Goal: Task Accomplishment & Management: Manage account settings

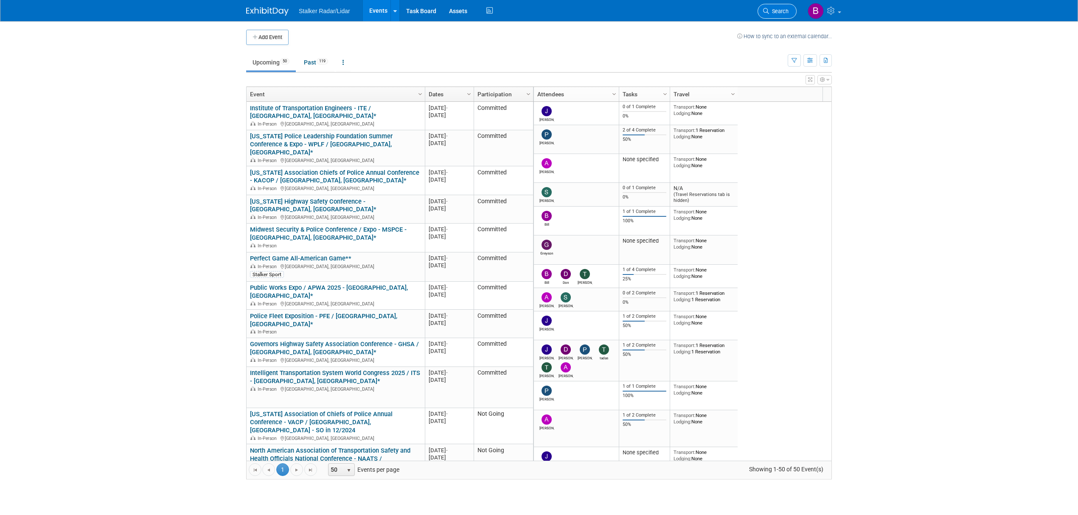
click at [773, 14] on span "Search" at bounding box center [779, 11] width 20 height 6
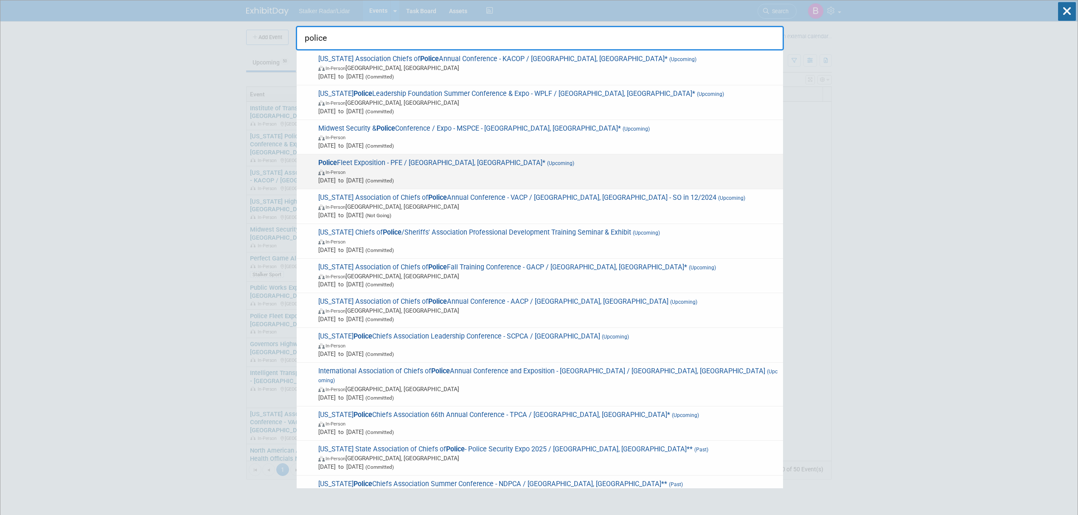
type input "police"
click at [420, 170] on span "In-Person" at bounding box center [548, 172] width 460 height 8
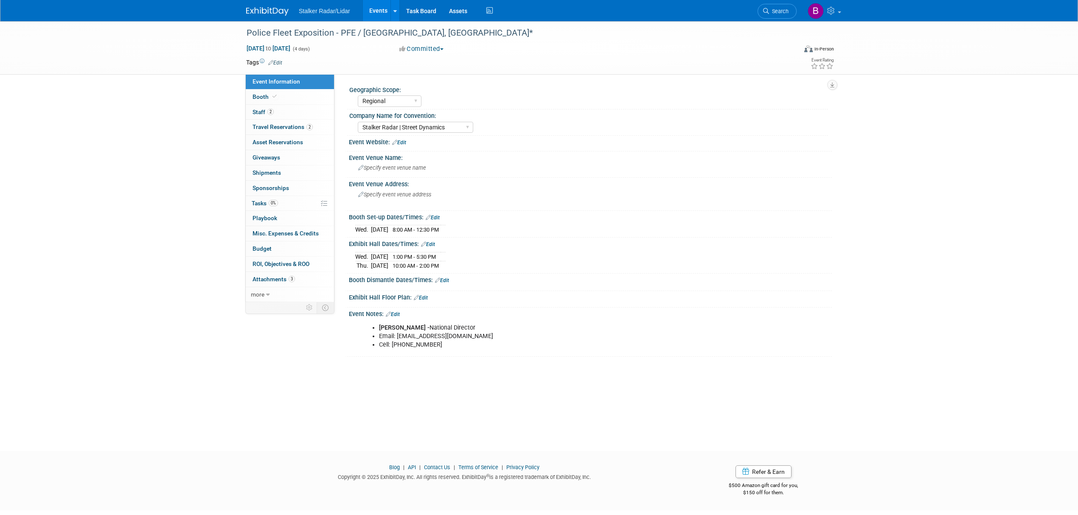
select select "Regional"
select select "Stalker Radar | Street Dynamics"
click at [282, 94] on link "Booth" at bounding box center [290, 97] width 88 height 15
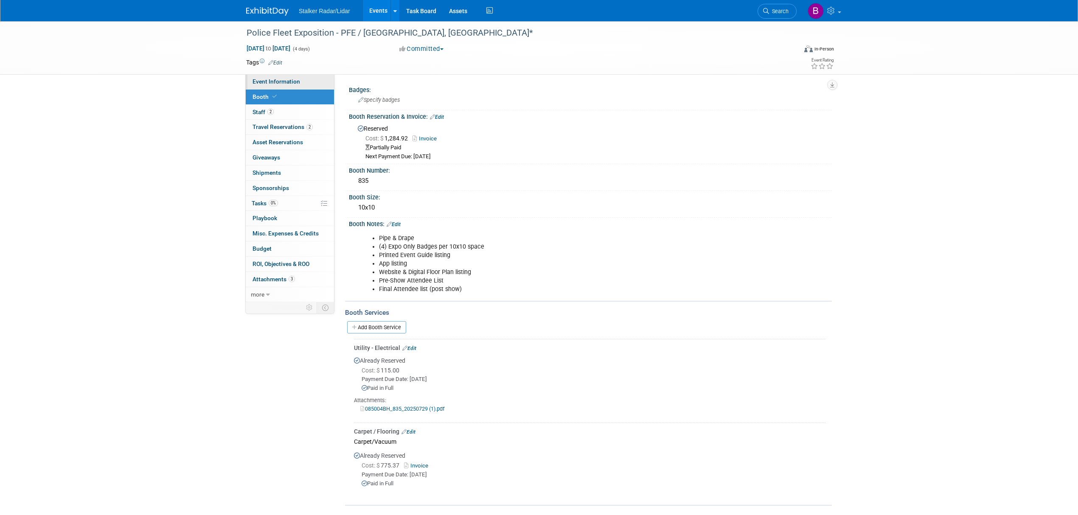
click at [284, 78] on span "Event Information" at bounding box center [276, 81] width 48 height 7
select select "Regional"
select select "Stalker Radar | Street Dynamics"
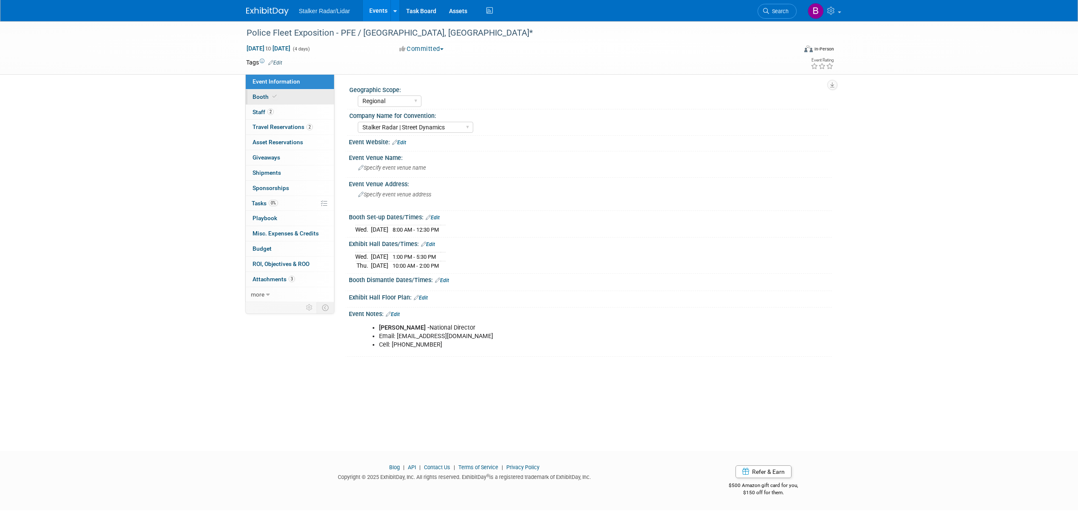
click at [292, 100] on link "Booth" at bounding box center [290, 97] width 88 height 15
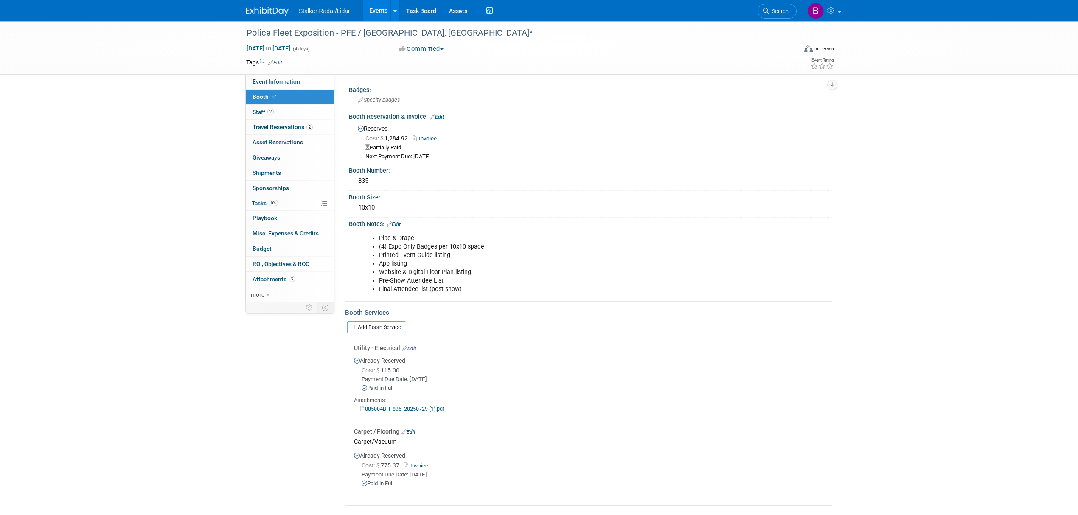
click at [440, 119] on link "Edit" at bounding box center [437, 117] width 14 height 6
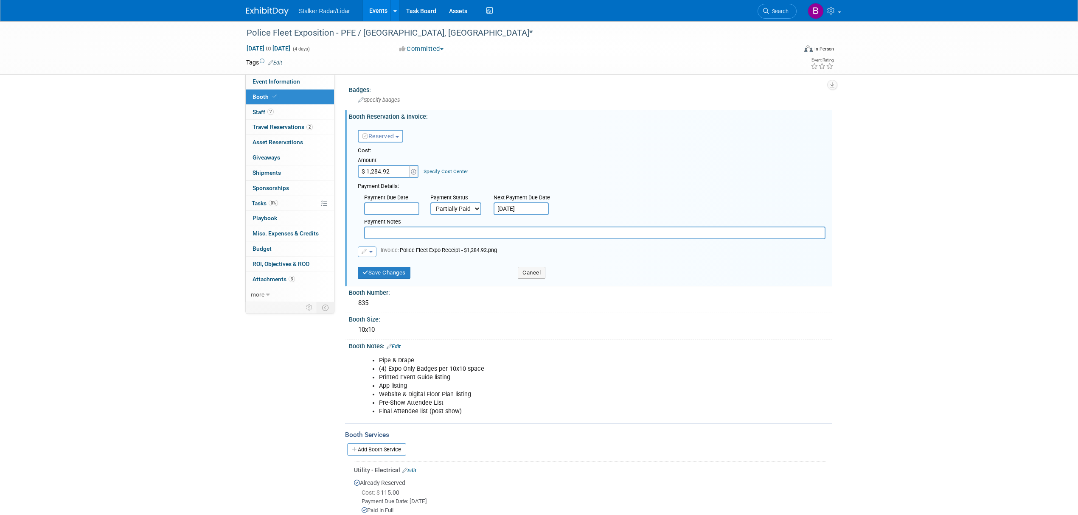
click at [470, 204] on select "Not Paid Yet Partially Paid Paid in Full" at bounding box center [455, 208] width 51 height 13
select select "1"
click at [430, 202] on select "Not Paid Yet Partially Paid Paid in Full" at bounding box center [455, 208] width 51 height 13
click at [371, 246] on button "button" at bounding box center [367, 251] width 19 height 11
click at [386, 259] on link "Replace with a new file" at bounding box center [400, 265] width 85 height 12
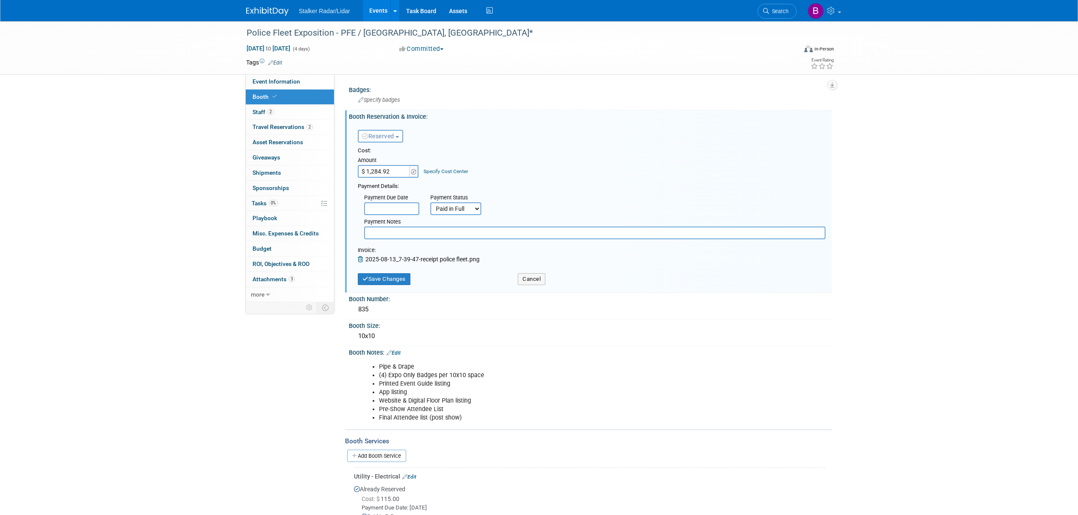
click at [396, 173] on input "$ 1,284.92" at bounding box center [384, 171] width 53 height 13
type input "$ 2,569.85"
click at [398, 204] on input "text" at bounding box center [391, 208] width 55 height 13
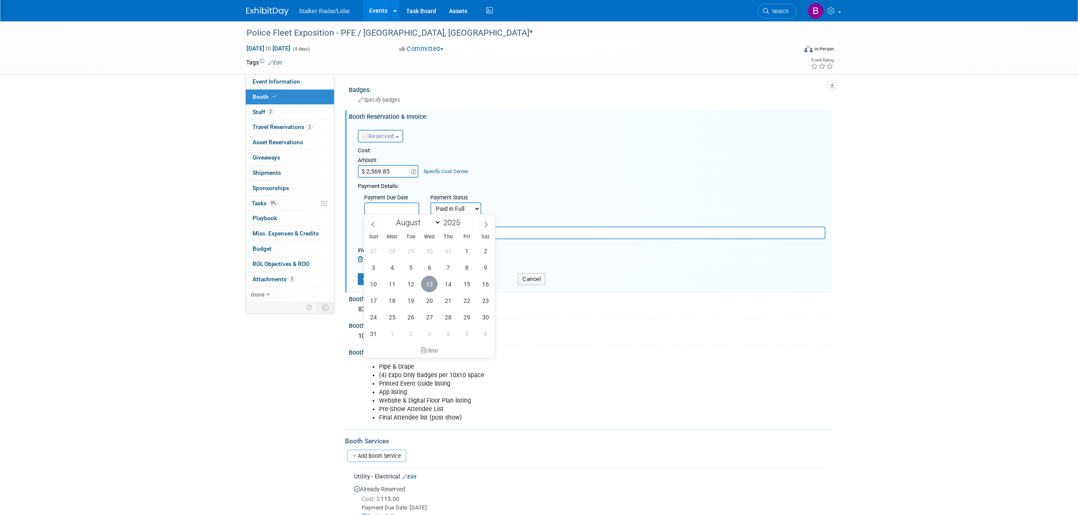
click at [431, 284] on span "13" at bounding box center [429, 284] width 17 height 17
type input "[DATE]"
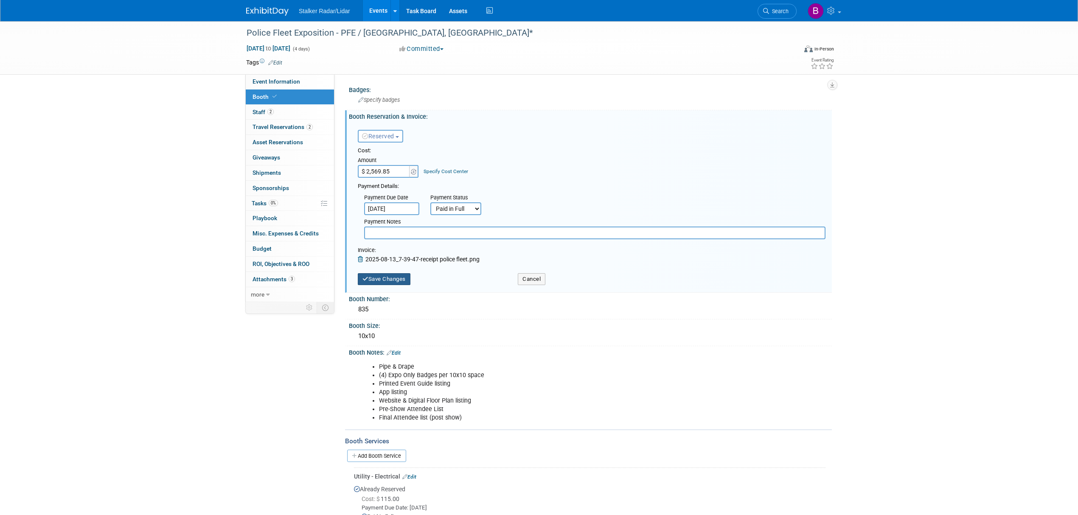
click at [389, 273] on button "Save Changes" at bounding box center [384, 279] width 53 height 12
